Goal: Transaction & Acquisition: Purchase product/service

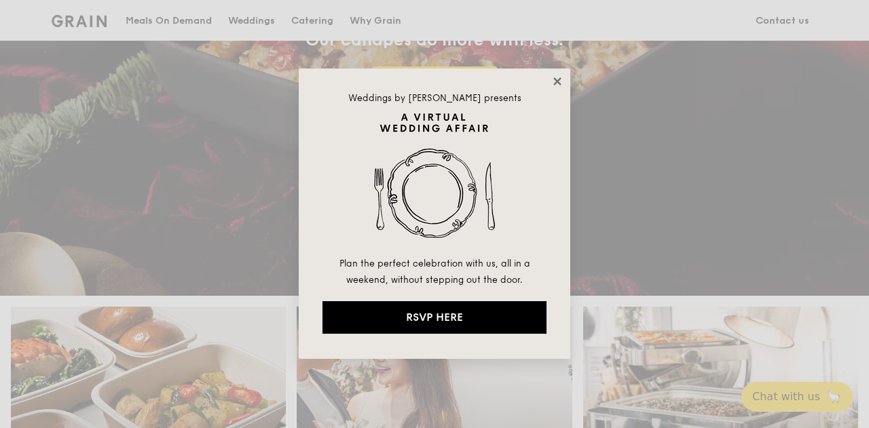
click at [554, 84] on icon at bounding box center [556, 80] width 7 height 7
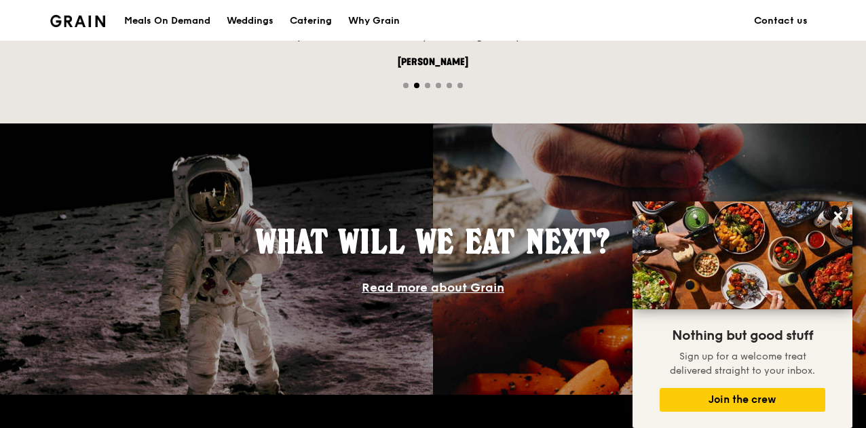
scroll to position [1154, 0]
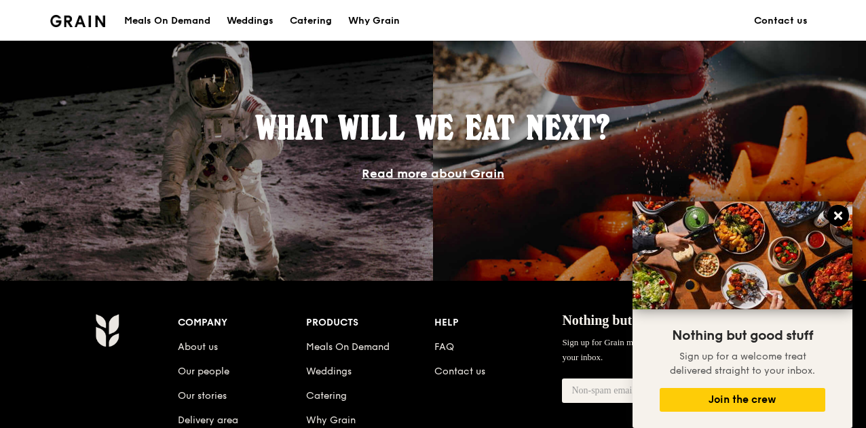
click at [840, 215] on icon at bounding box center [838, 216] width 8 height 8
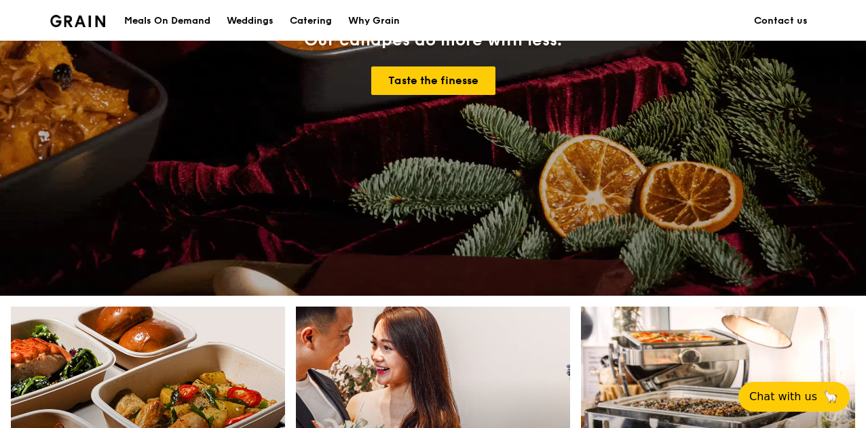
scroll to position [611, 0]
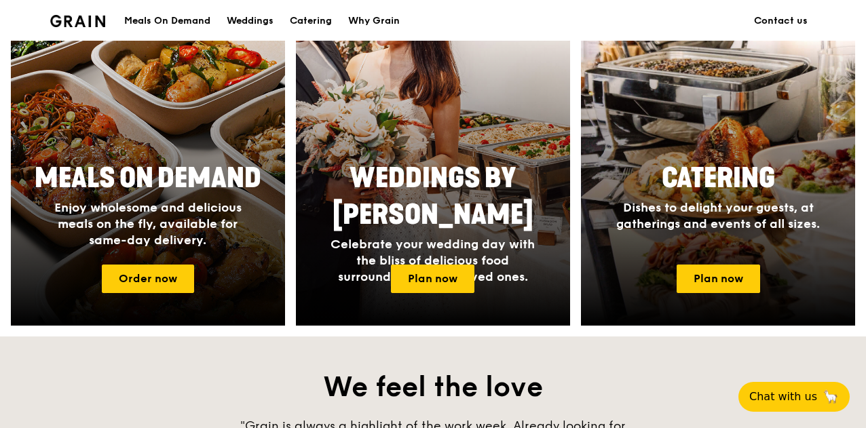
click at [265, 386] on h2 "We feel the love" at bounding box center [433, 387] width 866 height 37
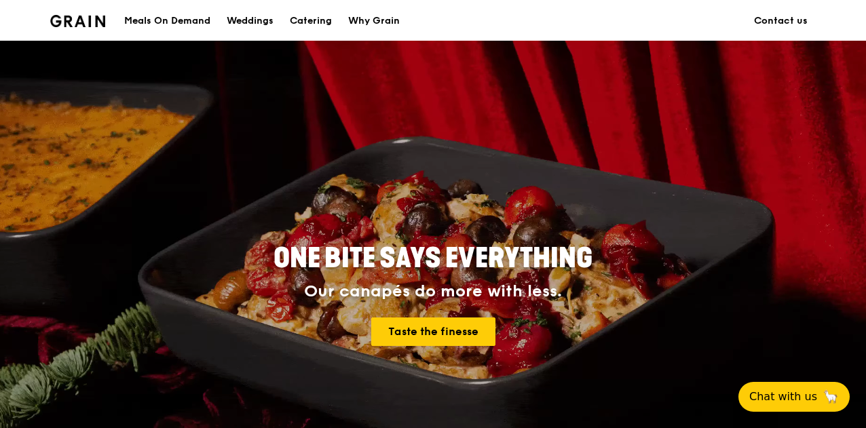
scroll to position [0, 0]
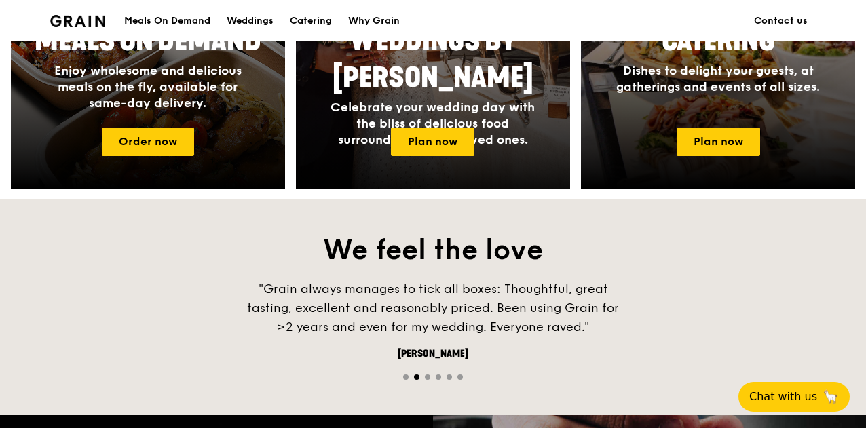
scroll to position [543, 0]
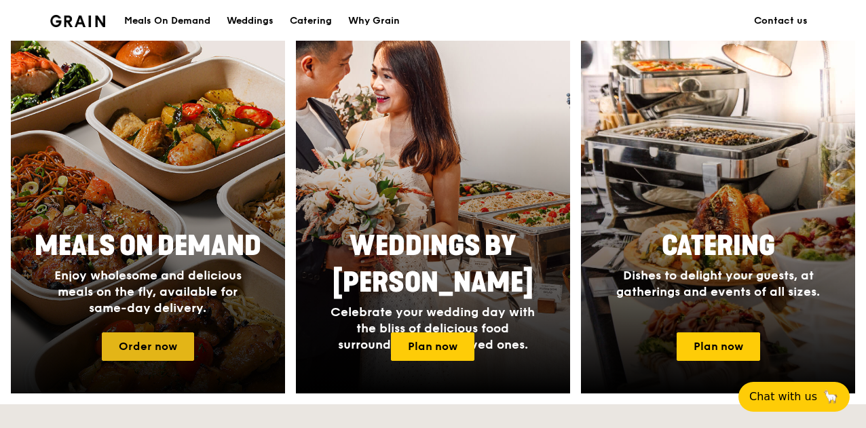
click at [157, 358] on link "Order now" at bounding box center [148, 347] width 92 height 29
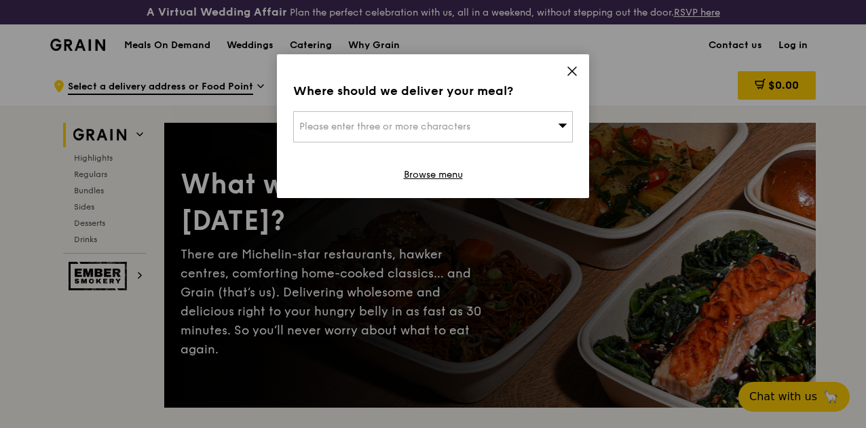
click at [570, 69] on icon at bounding box center [572, 71] width 8 height 8
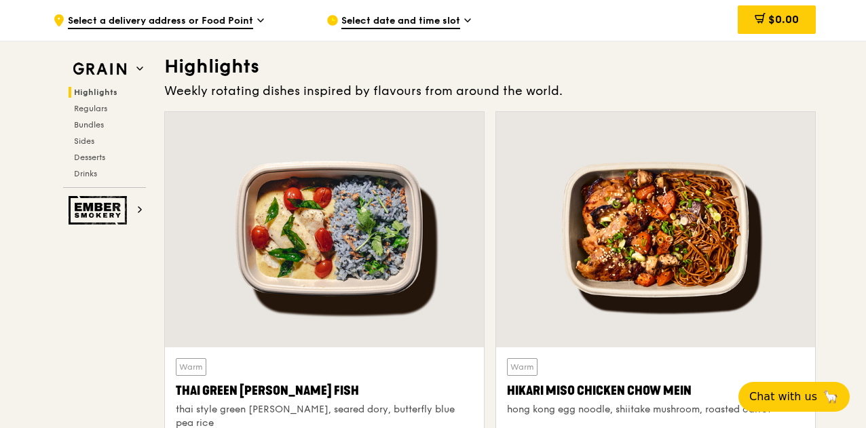
scroll to position [679, 0]
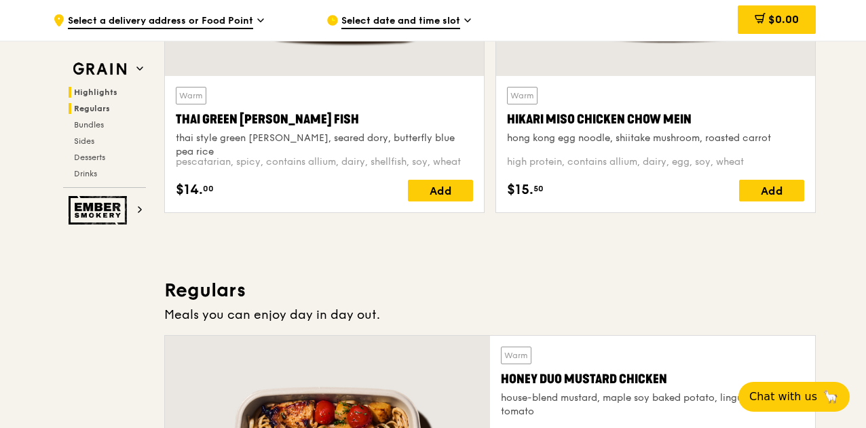
click at [95, 104] on span "Regulars" at bounding box center [92, 109] width 36 height 10
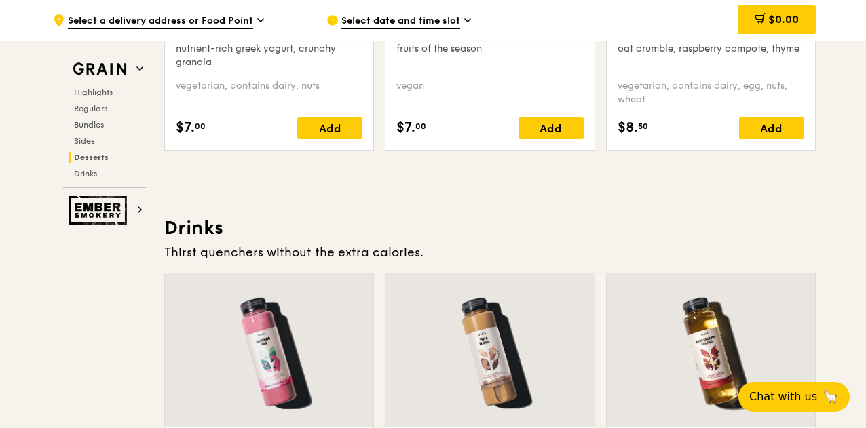
scroll to position [4579, 0]
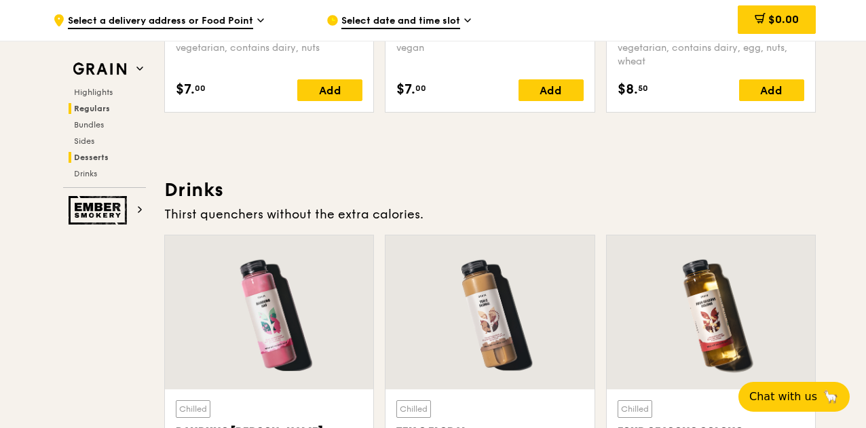
click at [96, 106] on span "Regulars" at bounding box center [92, 109] width 36 height 10
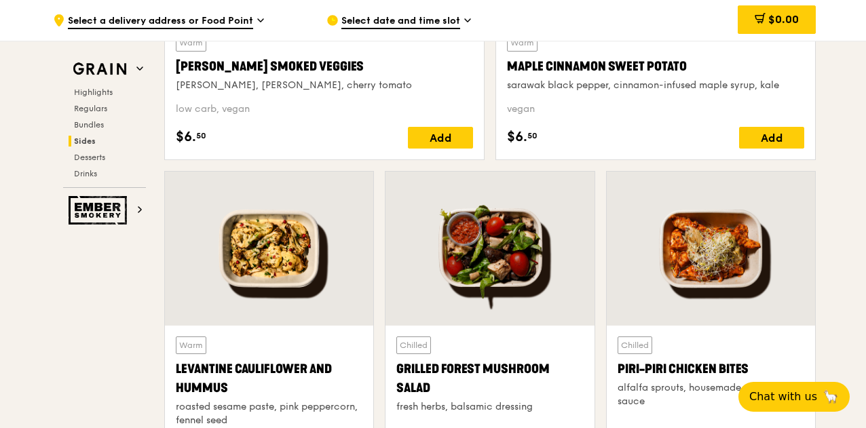
scroll to position [3289, 0]
